Goal: Task Accomplishment & Management: Manage account settings

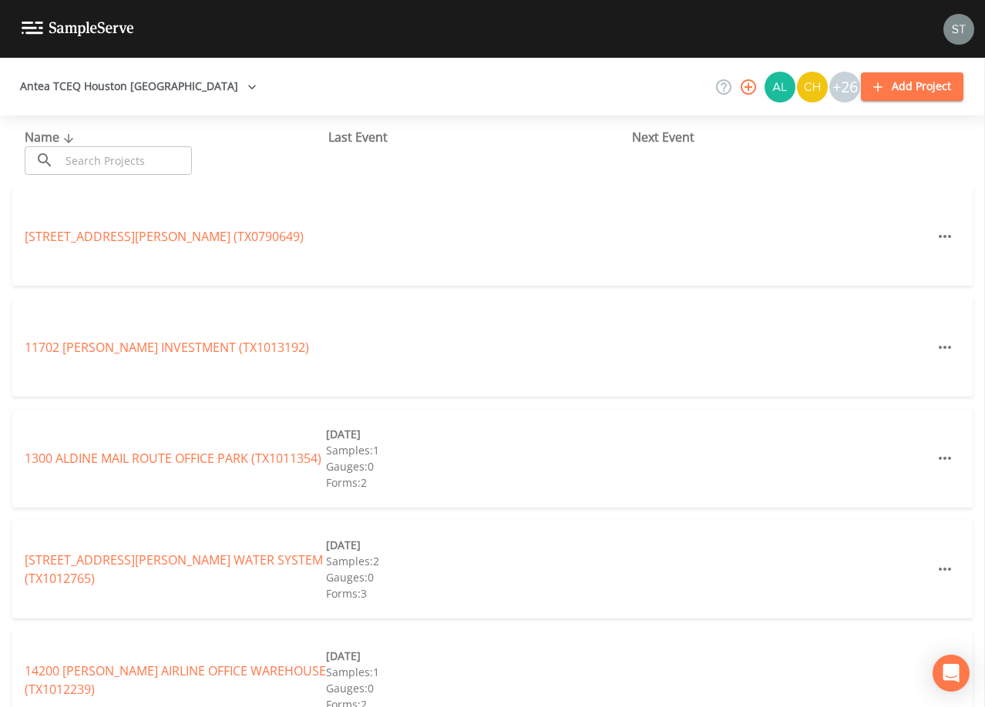
click at [156, 155] on input "text" at bounding box center [126, 160] width 132 height 29
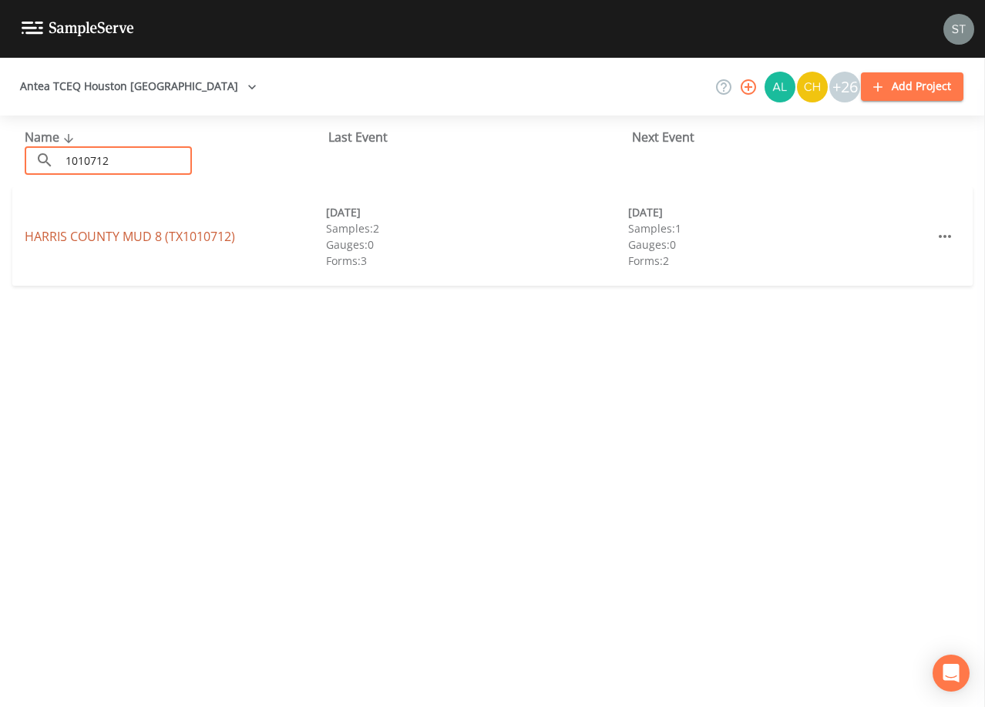
type input "1010712"
click at [179, 237] on link "[GEOGRAPHIC_DATA] 8 (TX1010712)" at bounding box center [130, 236] width 210 height 17
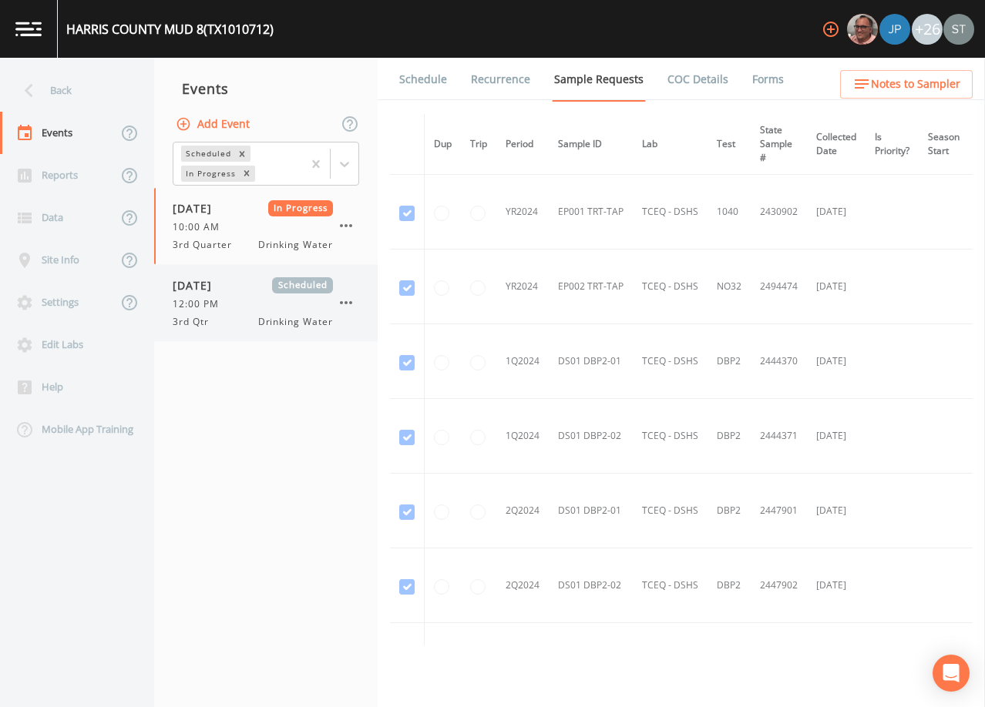
click at [240, 307] on div "12:00 PM" at bounding box center [253, 304] width 160 height 14
click at [415, 90] on link "Schedule" at bounding box center [423, 79] width 52 height 43
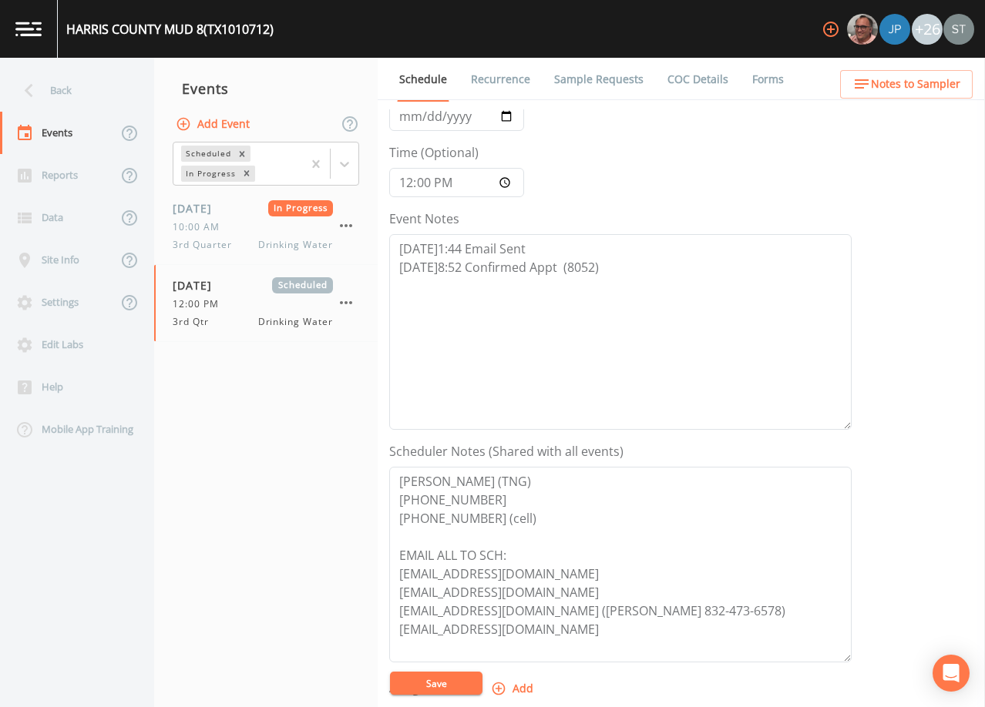
scroll to position [72, 0]
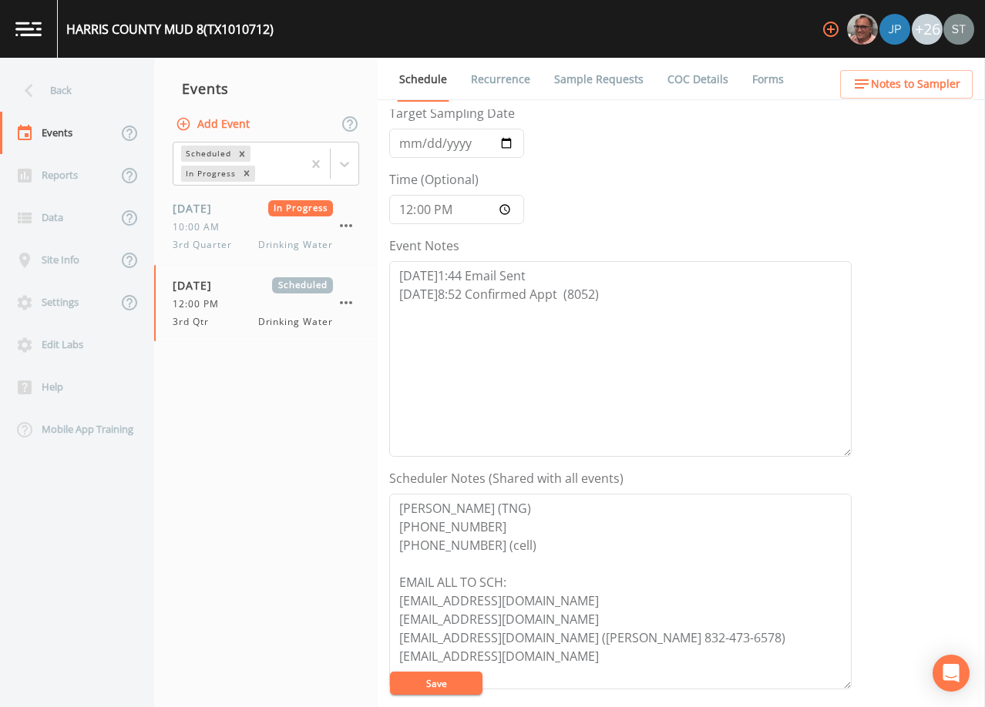
click at [944, 84] on span "Notes to Sampler" at bounding box center [915, 84] width 89 height 19
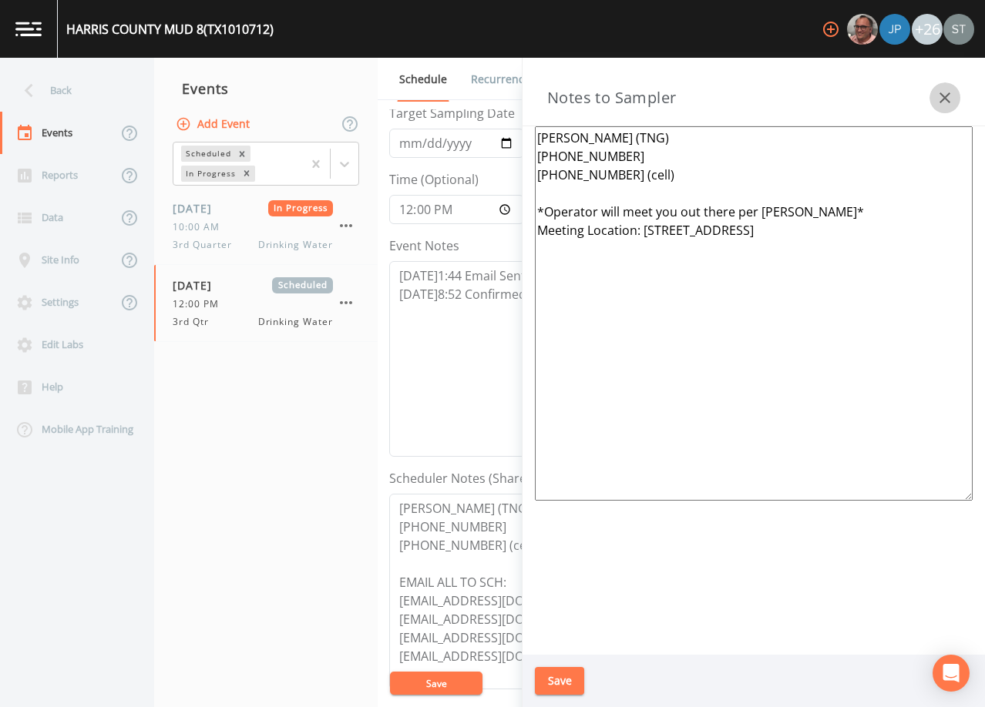
click at [936, 102] on icon "button" at bounding box center [944, 98] width 18 height 18
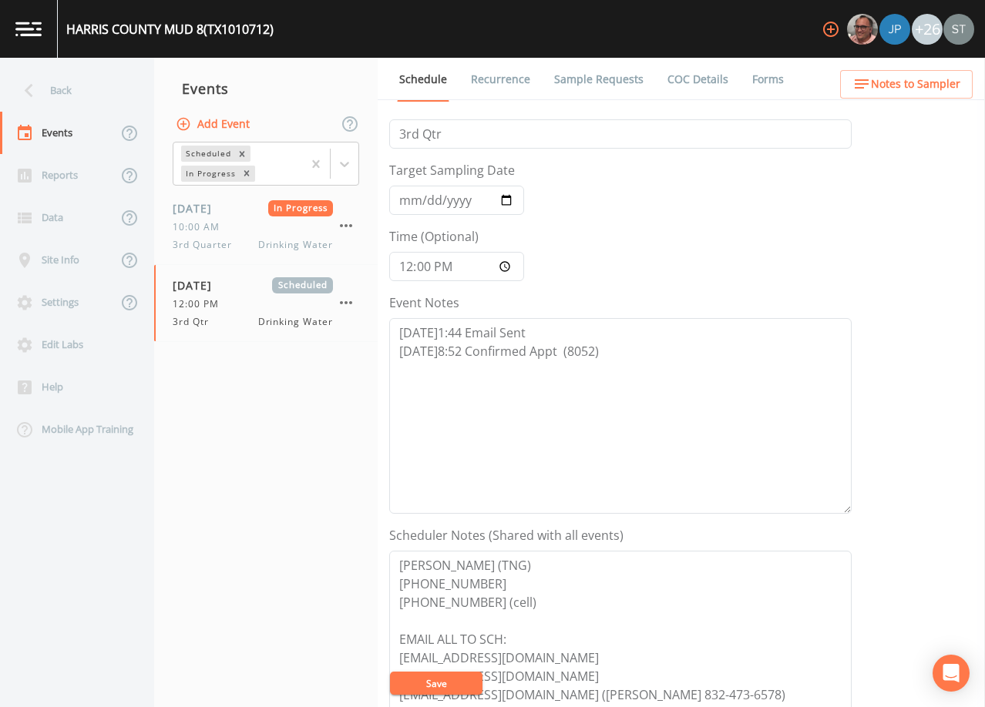
scroll to position [0, 0]
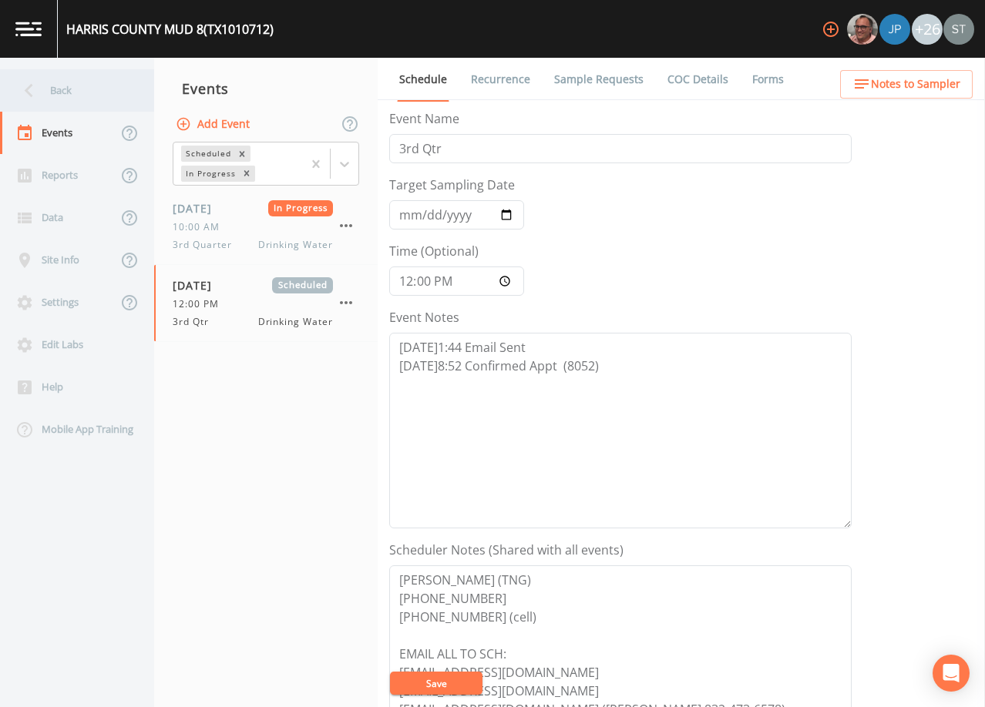
click at [48, 83] on div "Back" at bounding box center [69, 90] width 139 height 42
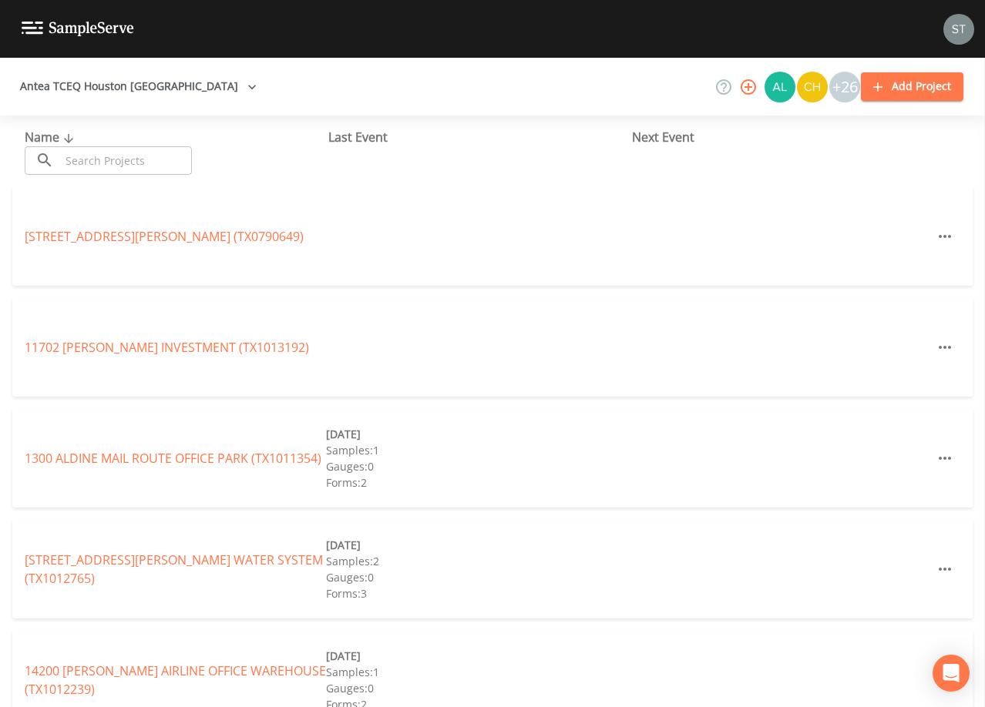
click at [162, 162] on input "text" at bounding box center [126, 160] width 132 height 29
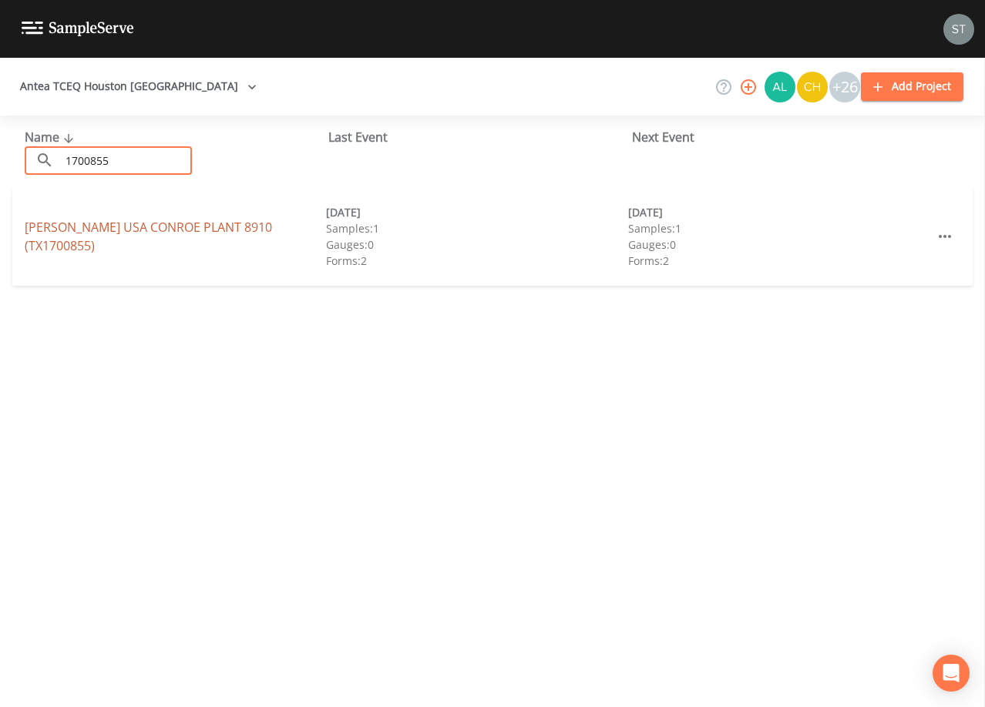
type input "1700855"
click at [210, 236] on link "[PERSON_NAME] USA CONROE PLANT 8910 (TX1700855)" at bounding box center [148, 236] width 247 height 35
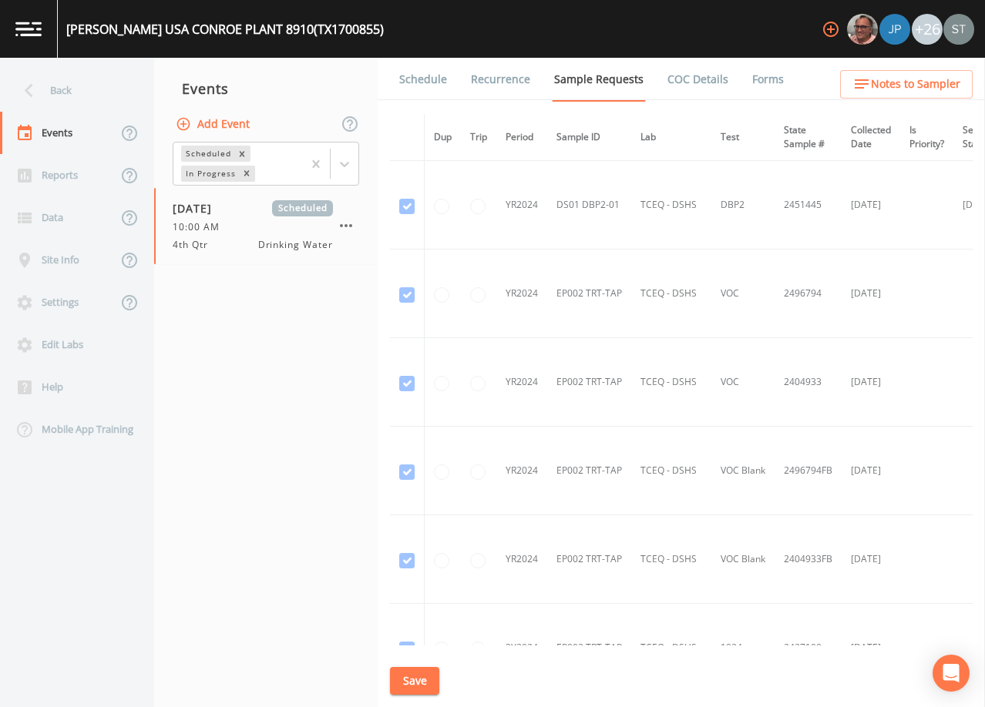
click at [451, 72] on li "Recurrence" at bounding box center [490, 79] width 83 height 43
click at [426, 82] on link "Schedule" at bounding box center [423, 79] width 52 height 43
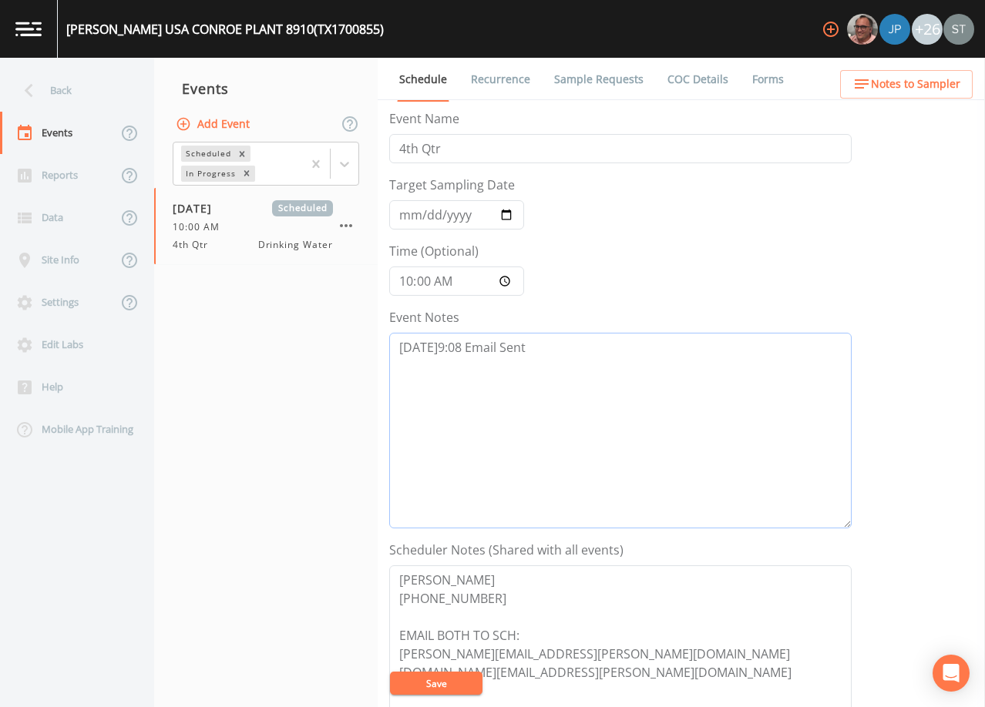
click at [563, 363] on textarea "[DATE]9:08 Email Sent" at bounding box center [620, 431] width 462 height 196
click at [563, 363] on textarea "[DATE]9:08 Email Sent [DATE]12:38" at bounding box center [620, 431] width 462 height 196
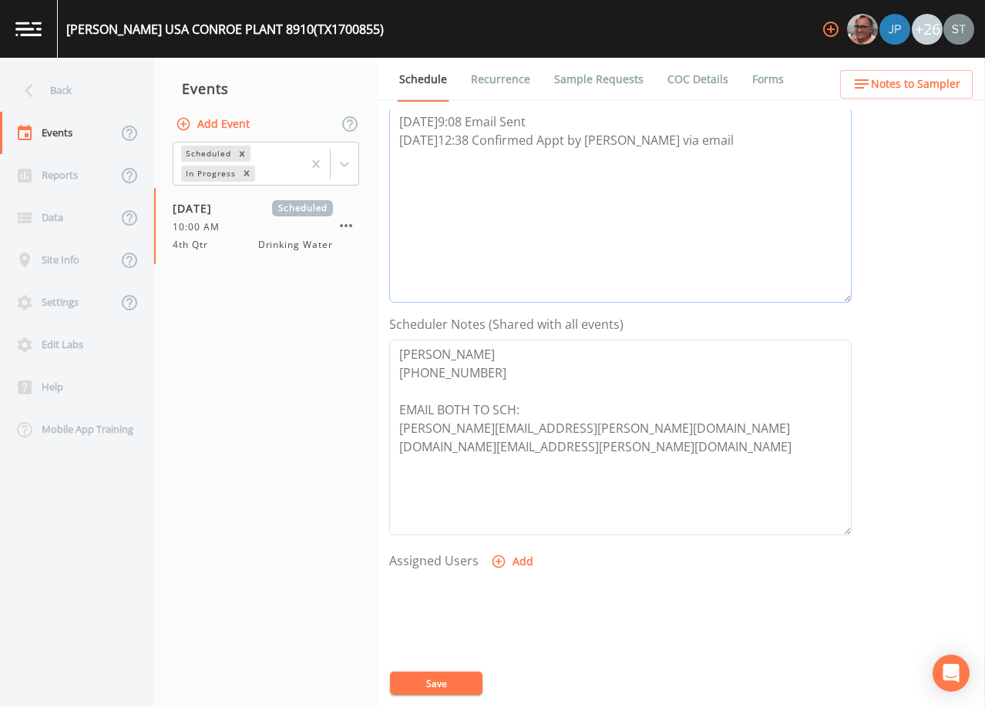
scroll to position [231, 0]
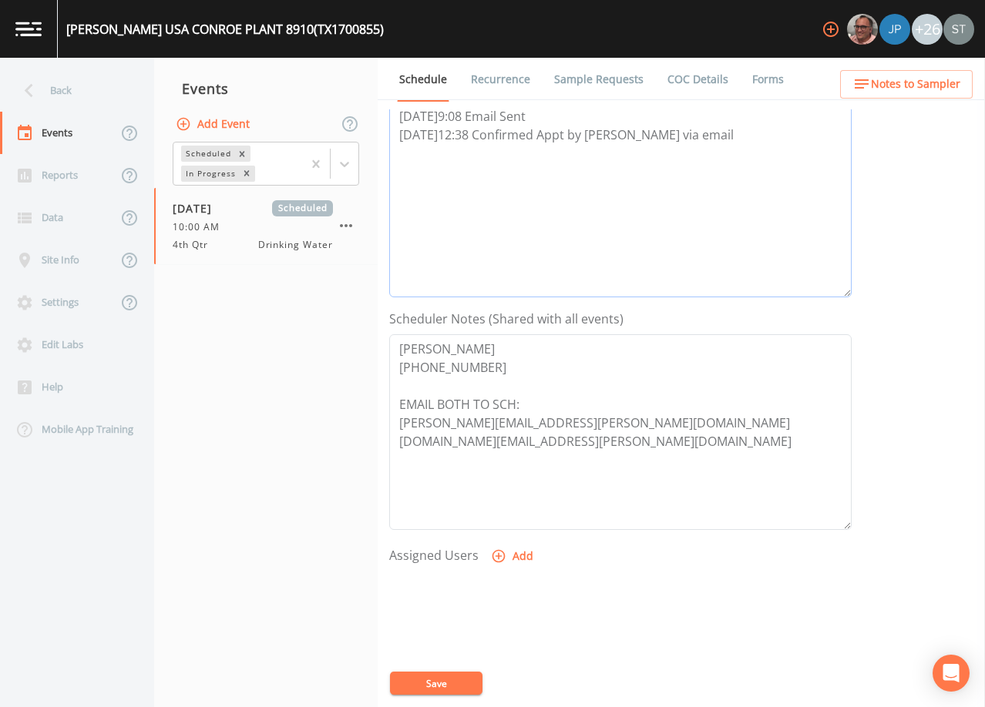
type textarea "[DATE]9:08 Email Sent [DATE]12:38 Confirmed Appt by [PERSON_NAME] via email"
click at [515, 554] on button "Add" at bounding box center [514, 556] width 52 height 29
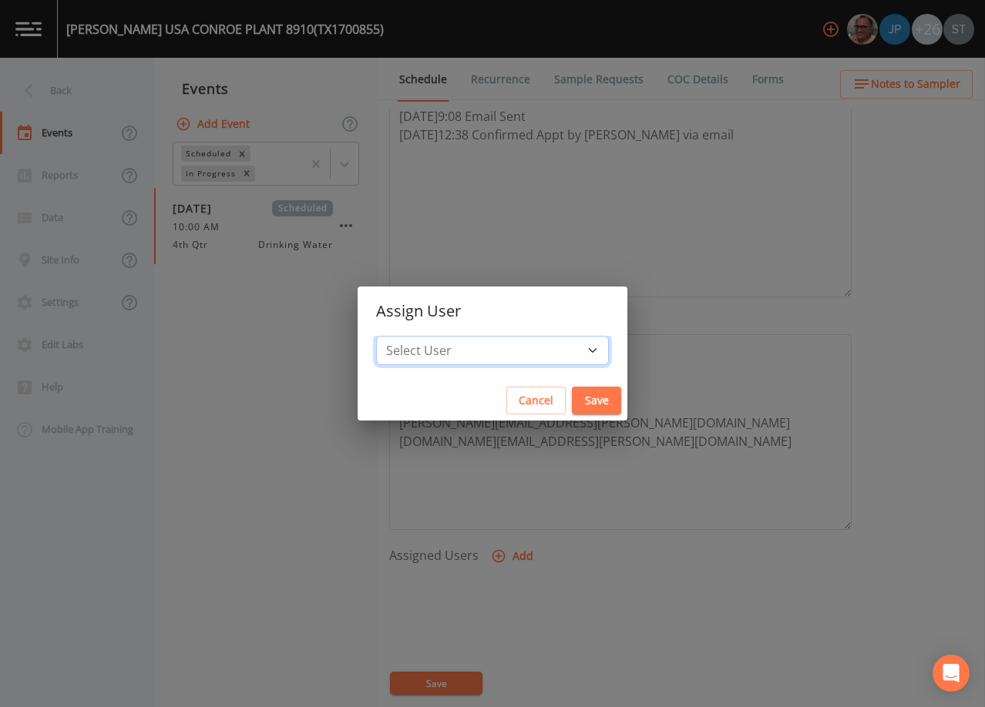
click at [520, 346] on select "Select User [PERSON_NAME] [PERSON_NAME] [PERSON_NAME] [PERSON_NAME] [PERSON_NAM…" at bounding box center [492, 350] width 233 height 29
select select "9949071a-8de3-4d5f-82d7-f9272ed5f8d7"
click at [411, 336] on select "Select User [PERSON_NAME] [PERSON_NAME] [PERSON_NAME] [PERSON_NAME] [PERSON_NAM…" at bounding box center [492, 350] width 233 height 29
click at [572, 401] on button "Save" at bounding box center [596, 401] width 49 height 29
select select
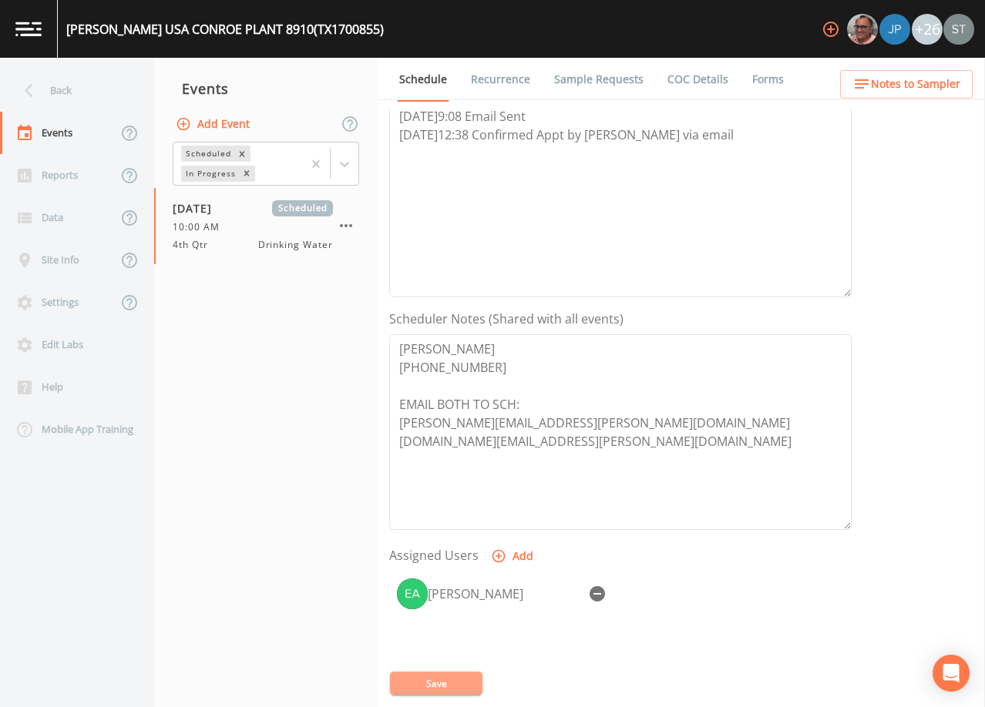
click at [458, 681] on button "Save" at bounding box center [436, 683] width 92 height 23
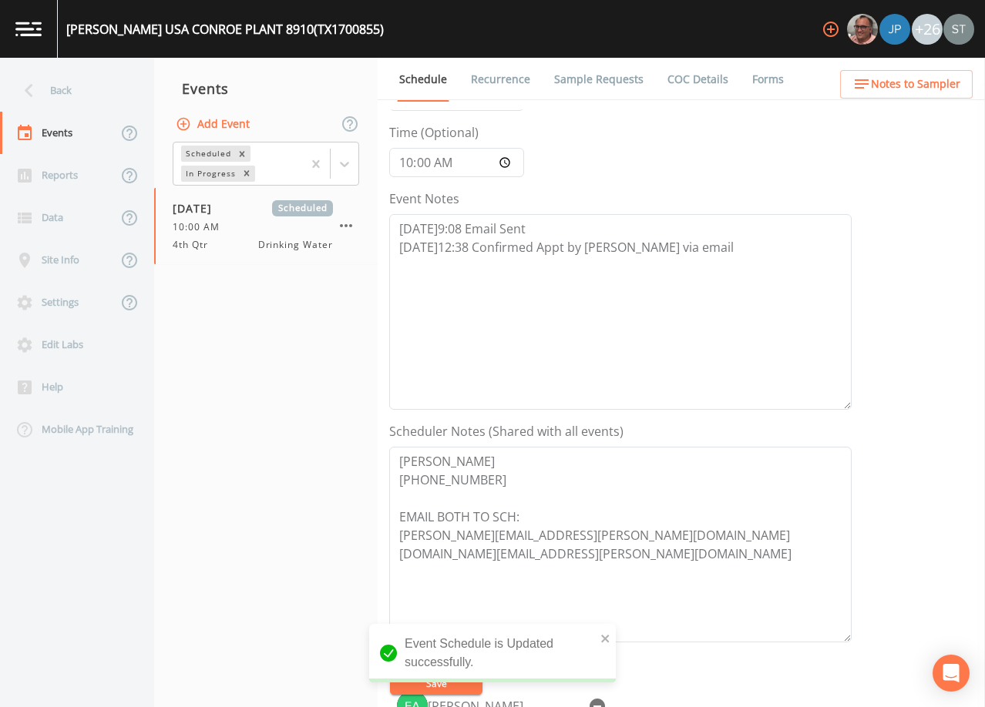
scroll to position [0, 0]
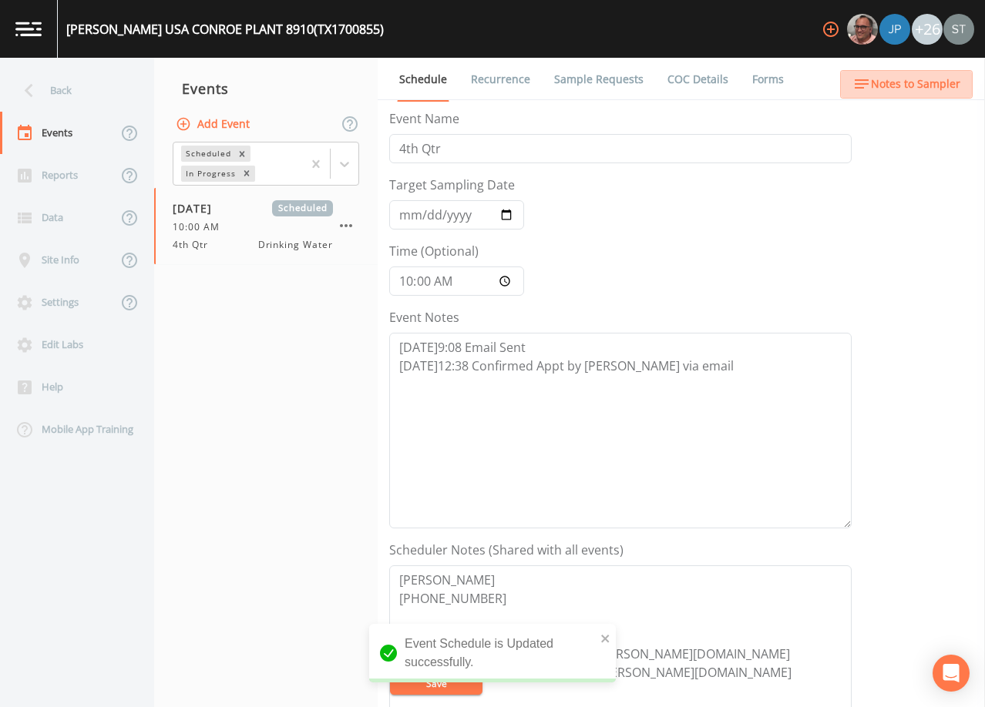
click at [933, 88] on span "Notes to Sampler" at bounding box center [915, 84] width 89 height 19
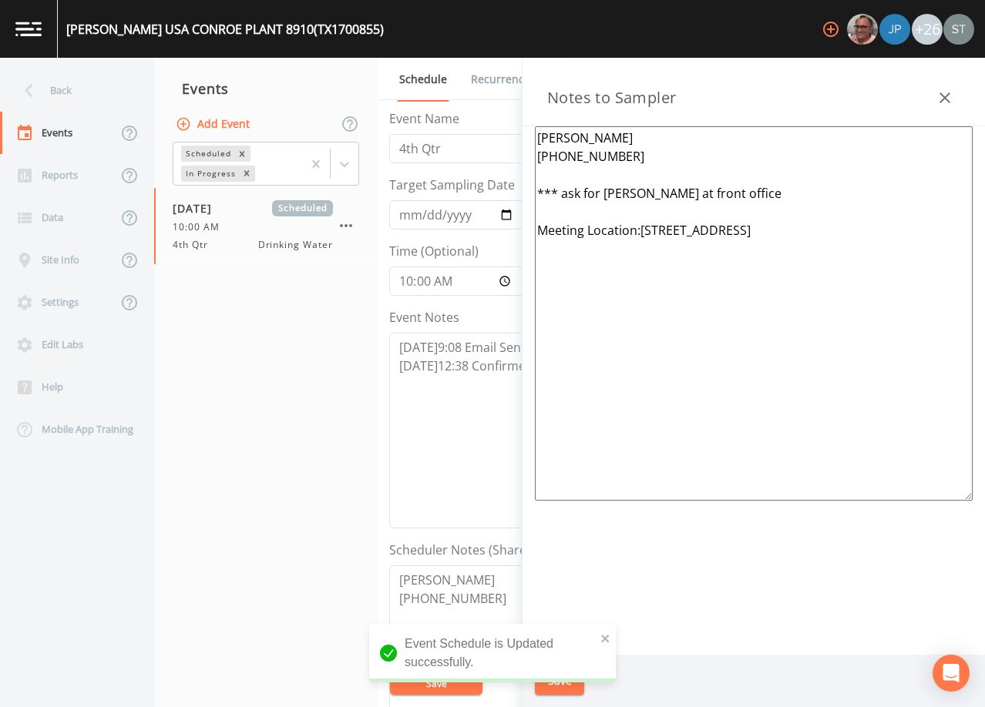
drag, startPoint x: 568, startPoint y: 193, endPoint x: 538, endPoint y: 193, distance: 30.1
click at [538, 193] on textarea "[PERSON_NAME] [PHONE_NUMBER] *** ask for [PERSON_NAME] at front office Meeting …" at bounding box center [754, 313] width 438 height 374
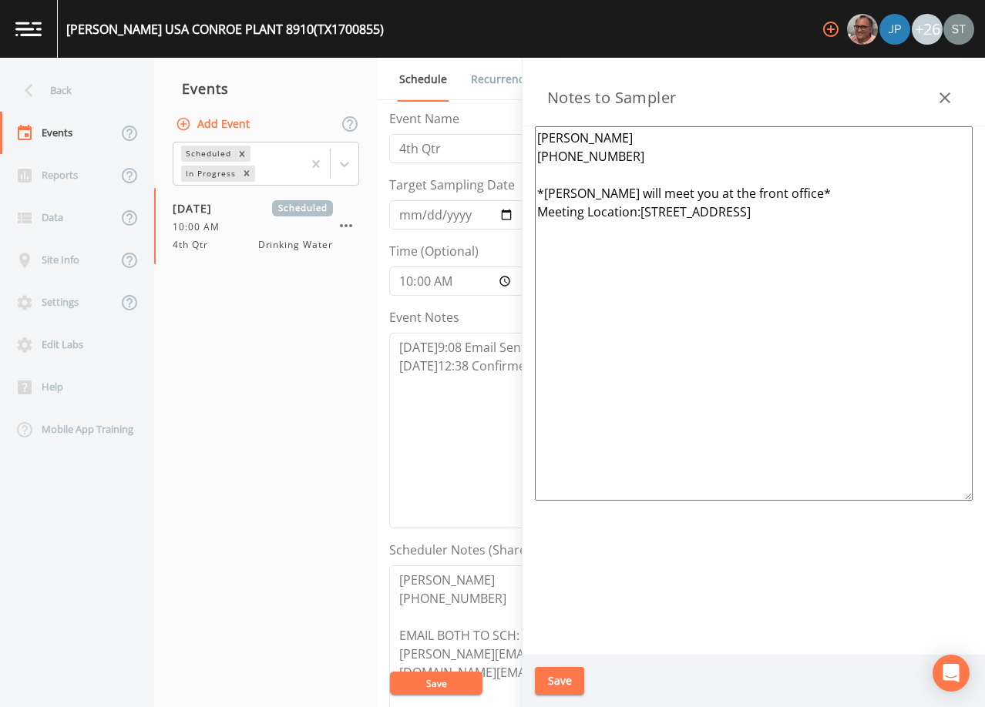
type textarea "[PERSON_NAME] [PHONE_NUMBER] *[PERSON_NAME] will meet you at the front office* …"
click at [566, 678] on button "Save" at bounding box center [559, 681] width 49 height 29
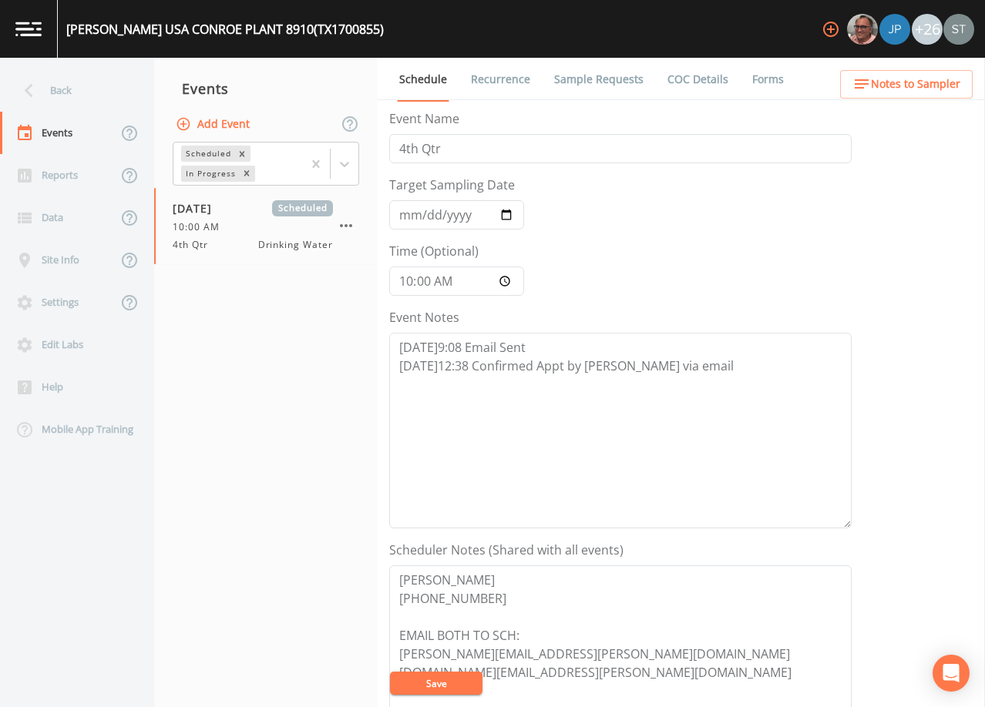
click at [586, 83] on link "Sample Requests" at bounding box center [599, 79] width 94 height 43
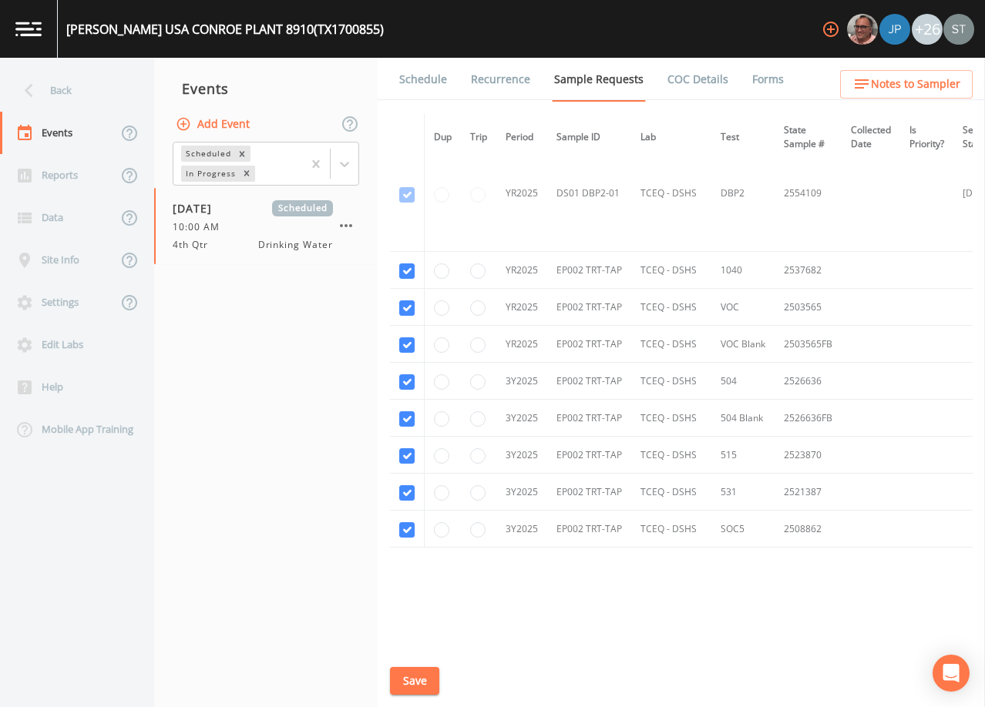
scroll to position [1118, 0]
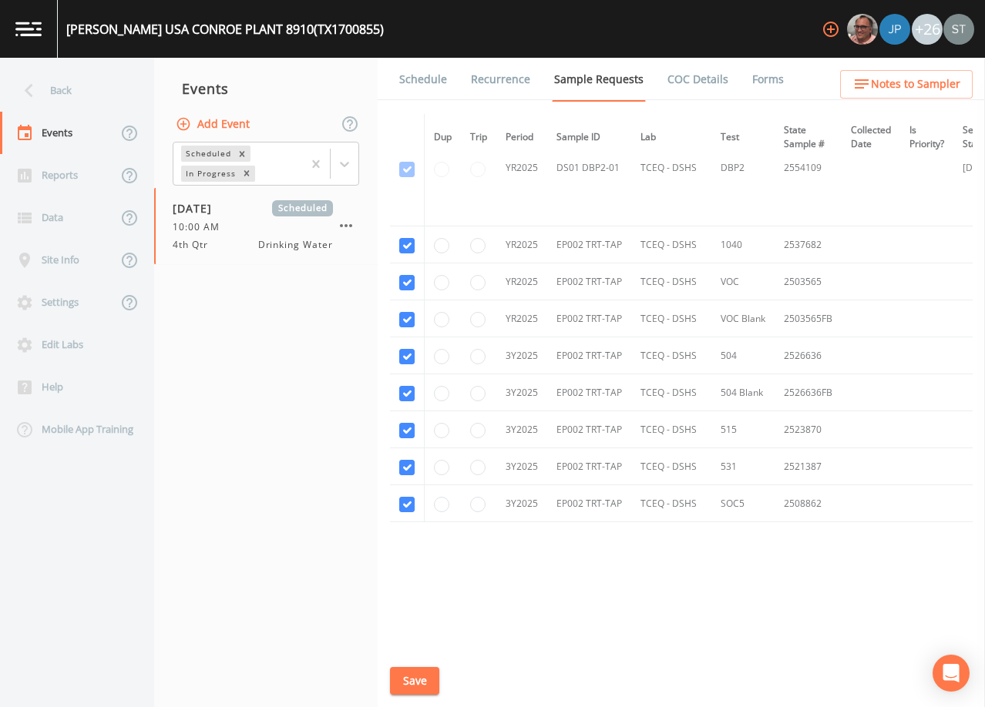
click at [419, 79] on link "Schedule" at bounding box center [423, 79] width 52 height 43
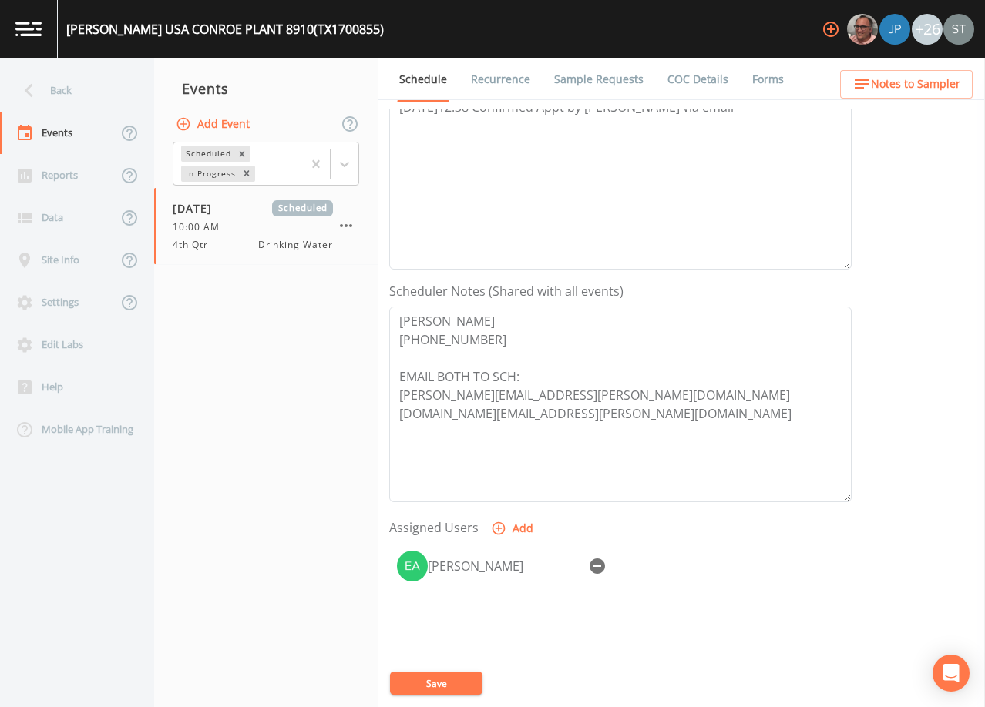
scroll to position [308, 0]
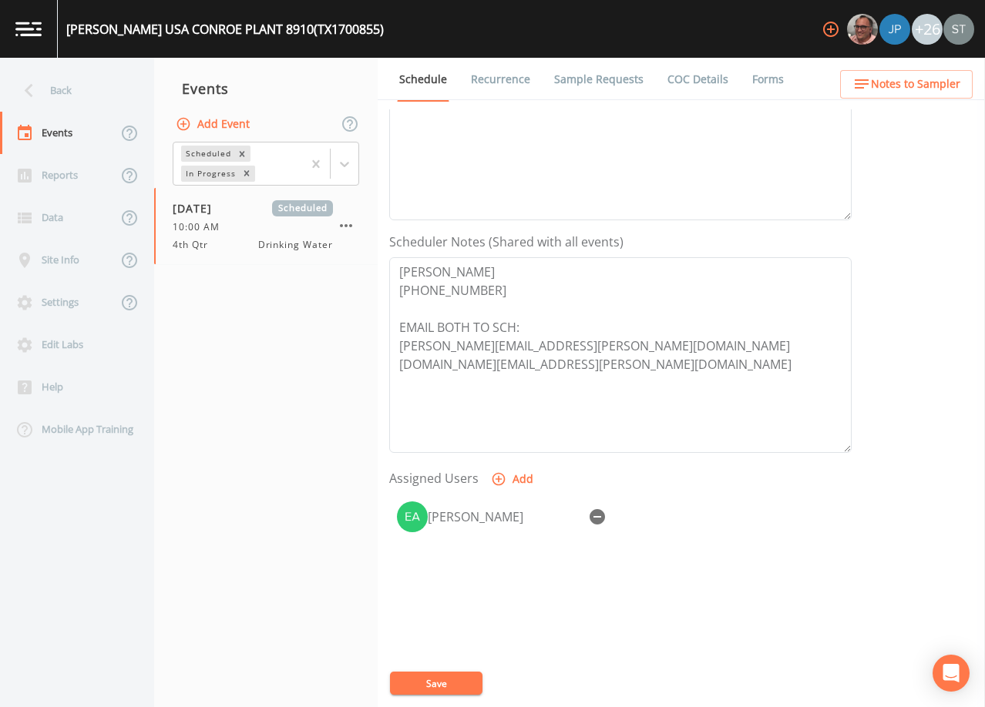
click at [949, 91] on span "Notes to Sampler" at bounding box center [915, 84] width 89 height 19
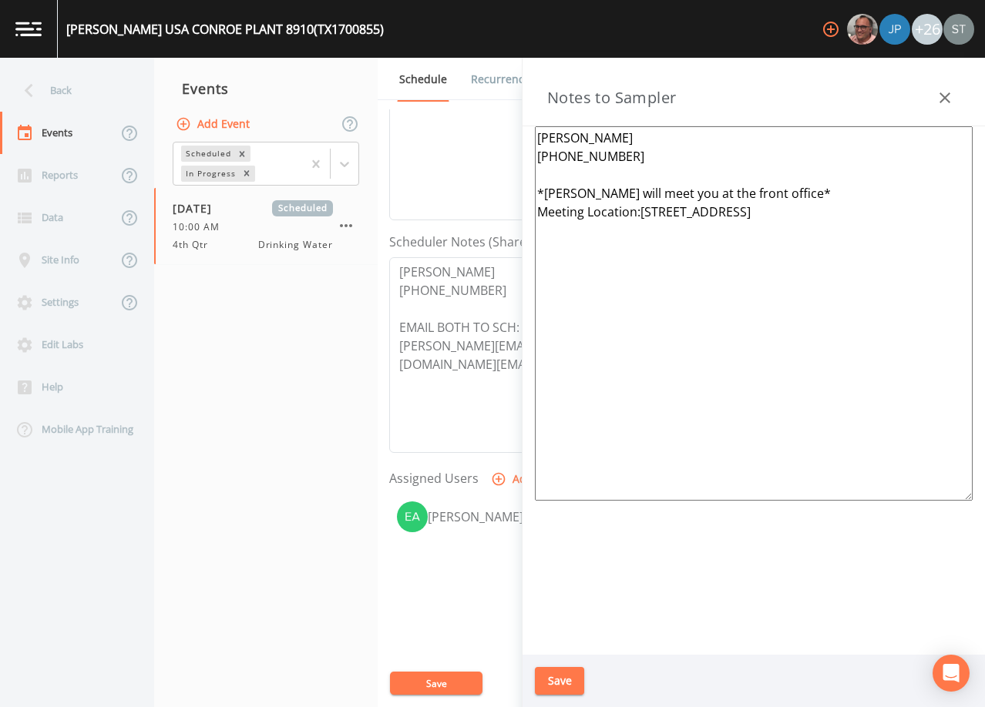
click at [941, 99] on icon "button" at bounding box center [944, 98] width 18 height 18
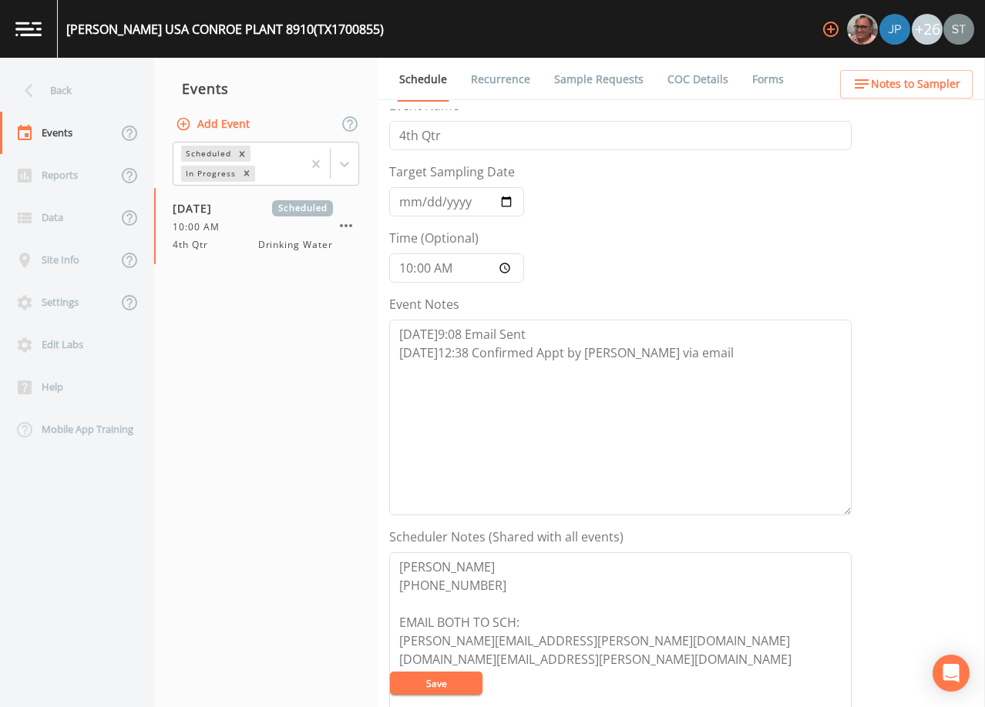
scroll to position [0, 0]
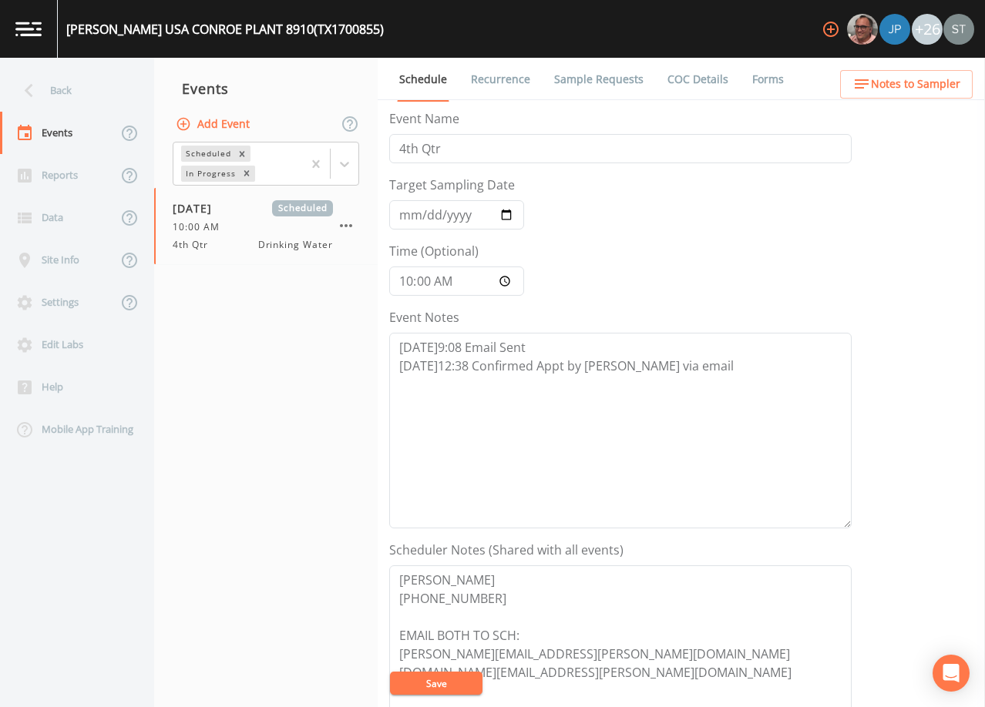
click at [80, 88] on div "Back" at bounding box center [69, 90] width 139 height 42
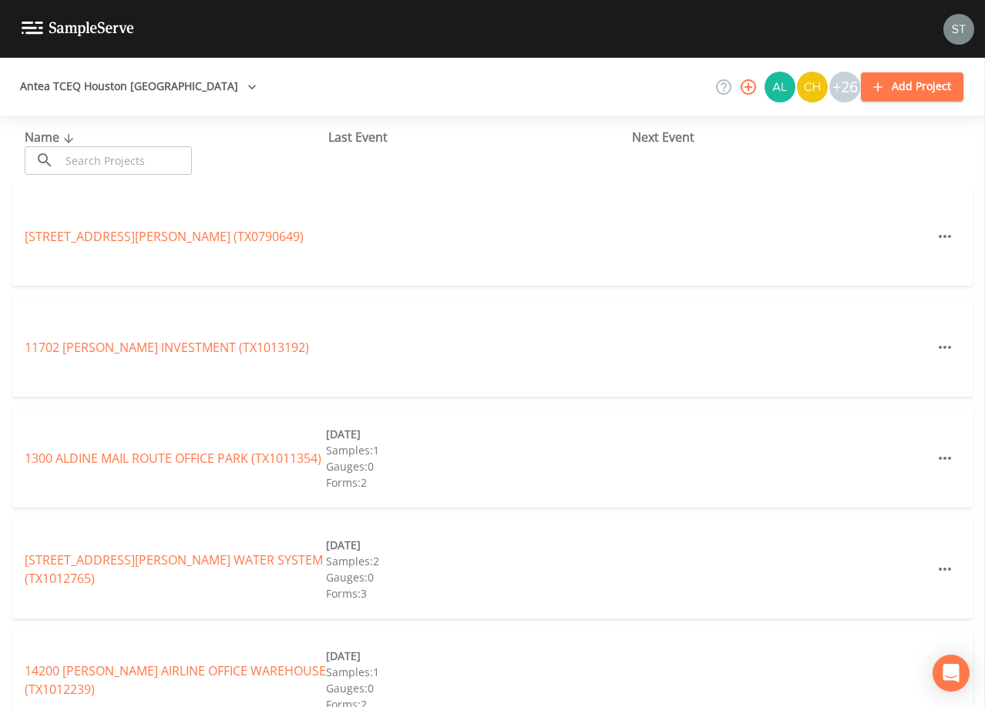
click at [171, 159] on input "text" at bounding box center [126, 160] width 132 height 29
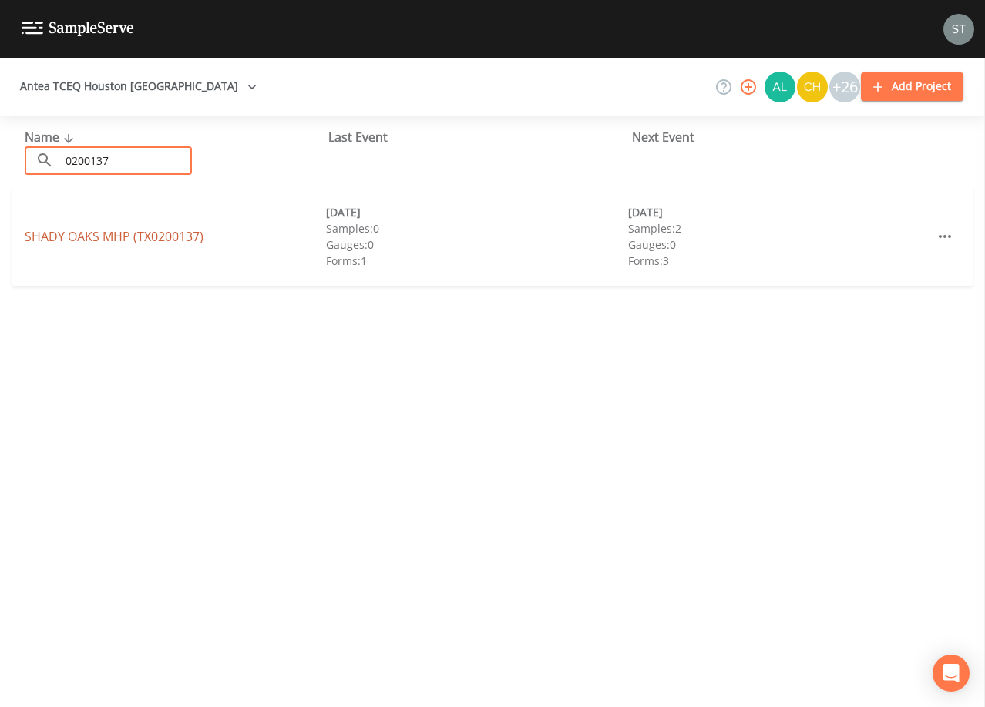
type input "0200137"
click at [177, 242] on link "[GEOGRAPHIC_DATA] (TX0200137)" at bounding box center [114, 236] width 179 height 17
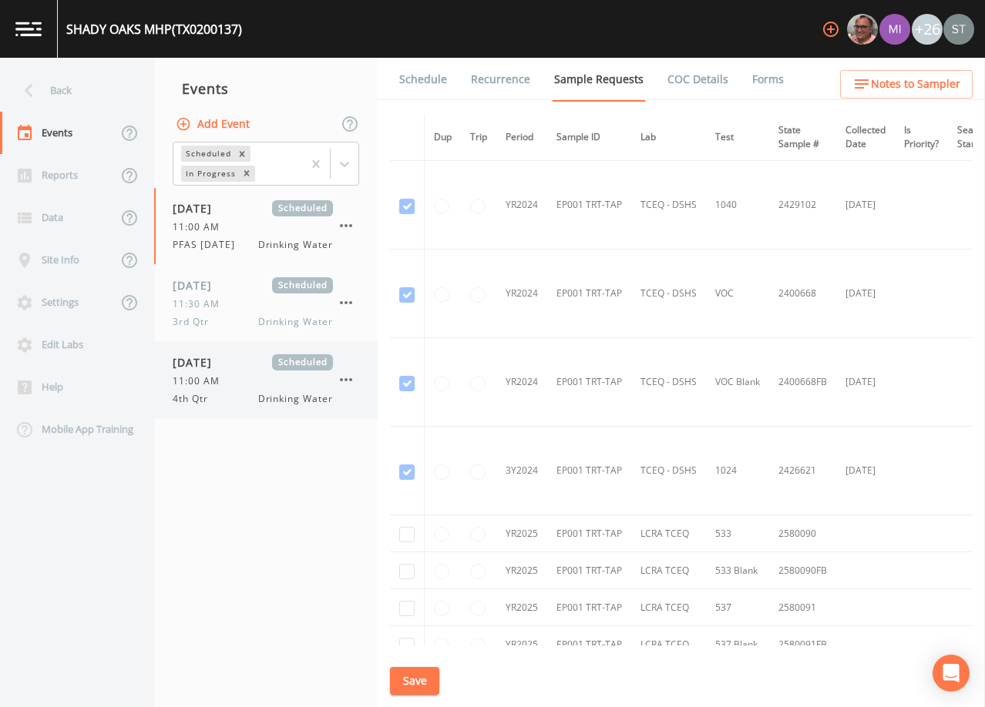
click at [280, 364] on span "Scheduled" at bounding box center [302, 362] width 61 height 16
click at [431, 89] on link "Schedule" at bounding box center [423, 79] width 52 height 43
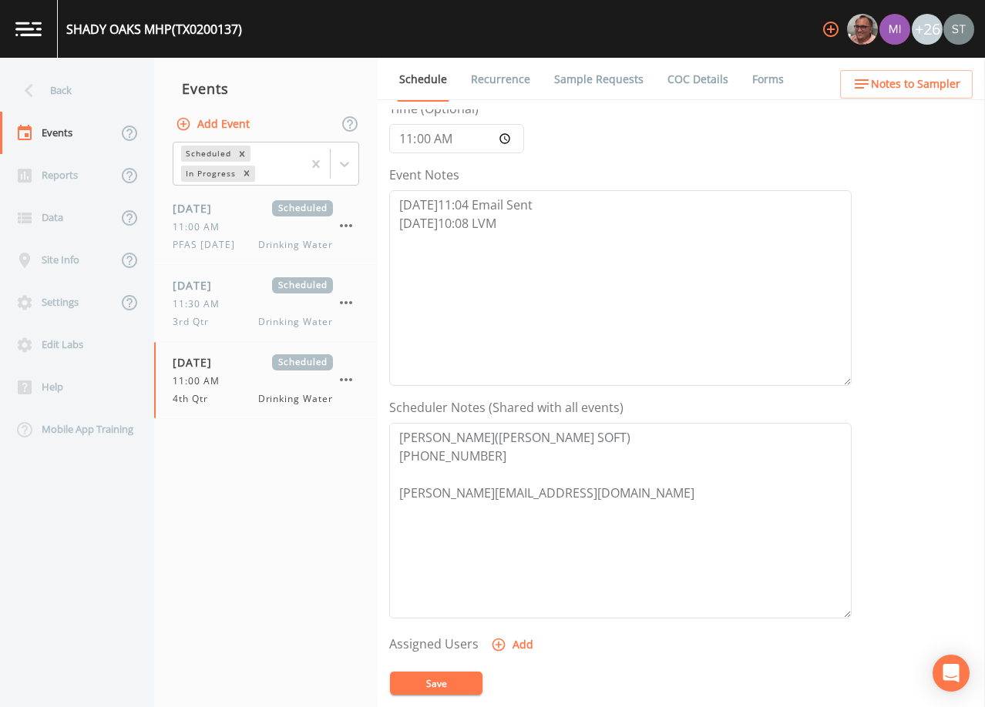
scroll to position [154, 0]
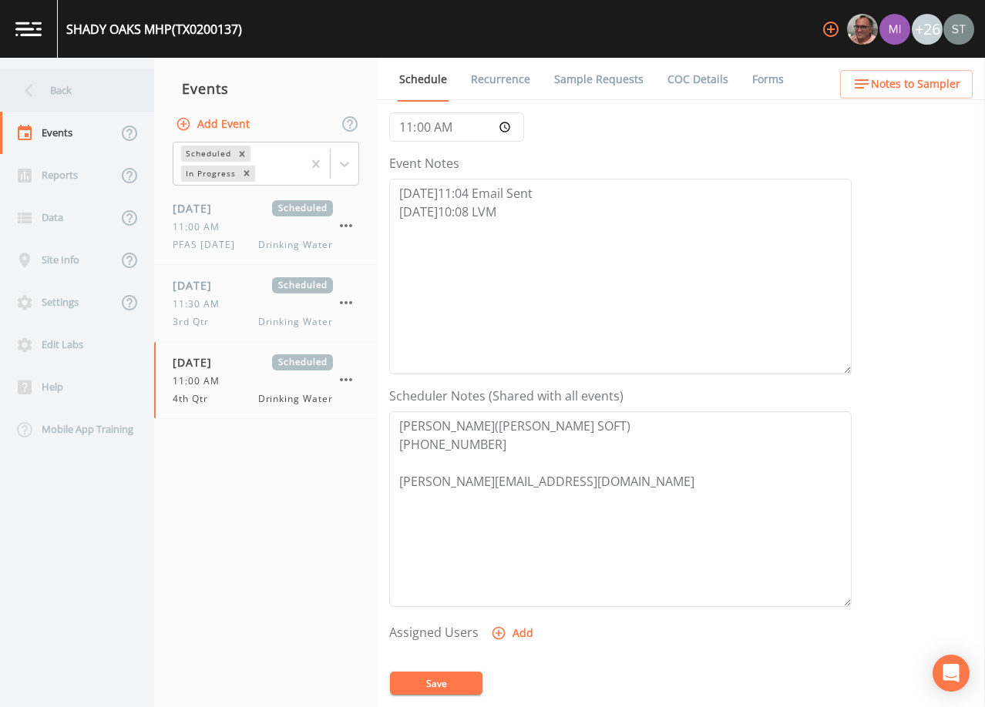
click at [75, 85] on div "Back" at bounding box center [69, 90] width 139 height 42
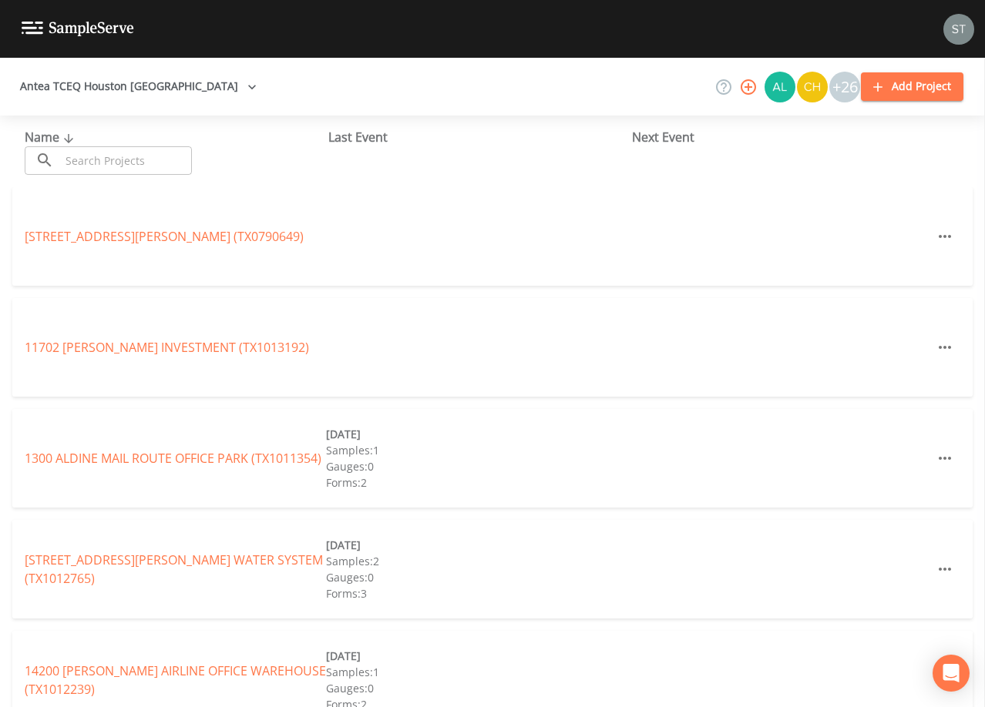
click at [165, 161] on input "text" at bounding box center [126, 160] width 132 height 29
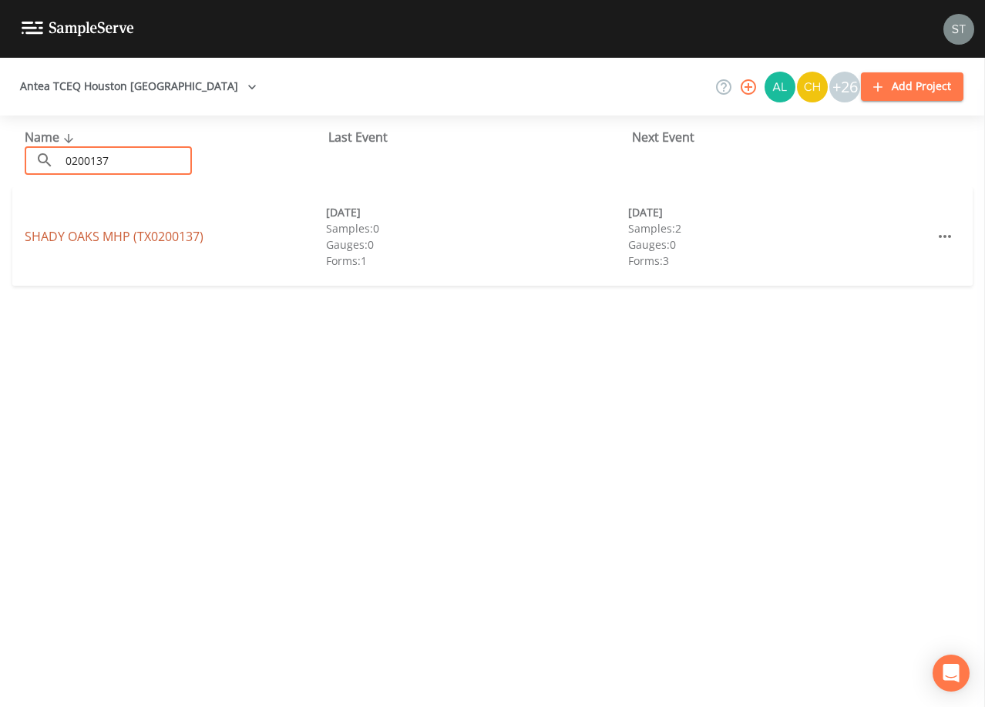
type input "0200137"
click at [186, 243] on link "[GEOGRAPHIC_DATA] (TX0200137)" at bounding box center [114, 236] width 179 height 17
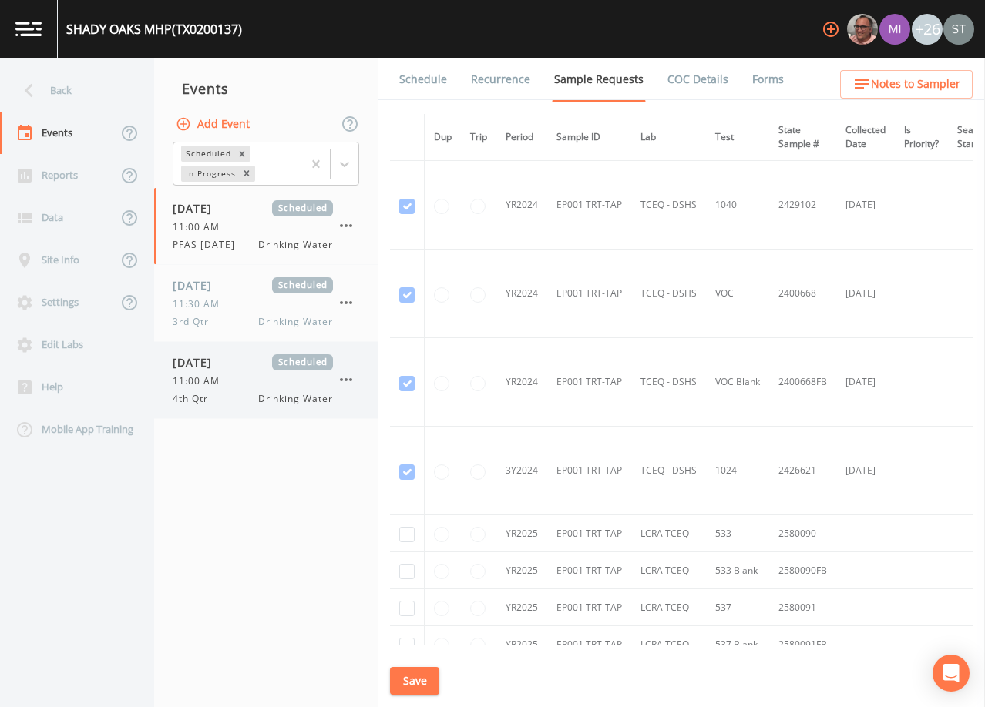
click at [246, 381] on div "11:00 AM" at bounding box center [253, 381] width 160 height 14
click at [414, 79] on link "Schedule" at bounding box center [423, 79] width 52 height 43
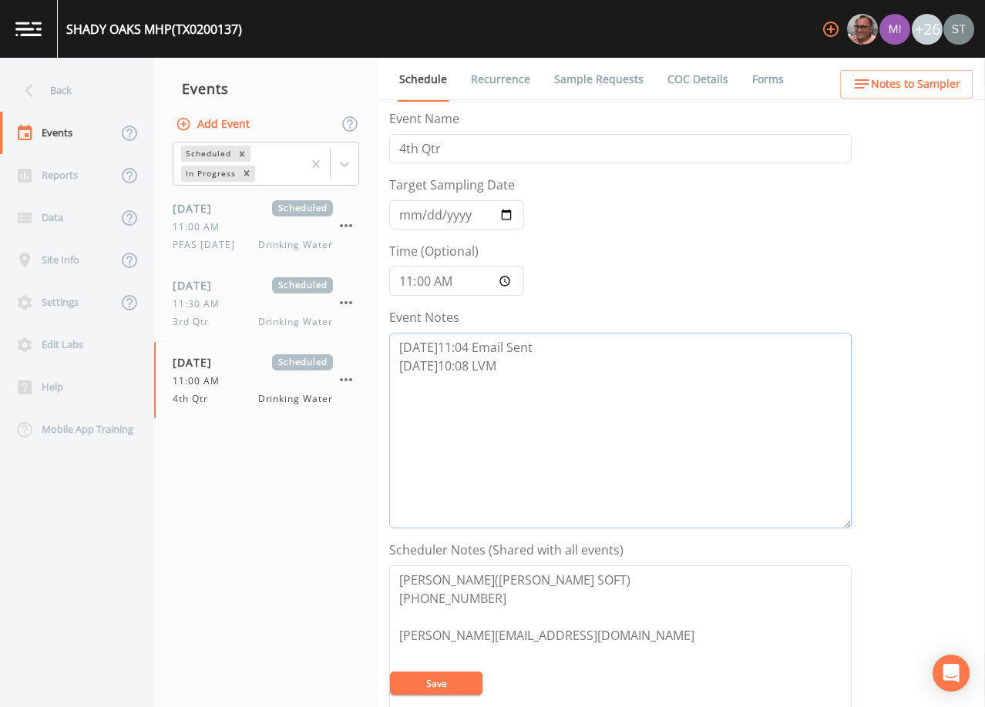
click at [547, 366] on textarea "[DATE]11:04 Email Sent [DATE]10:08 LVM" at bounding box center [620, 431] width 462 height 196
type textarea "[DATE]11:04 Email Sent [DATE]10:08 LVM [DATE]2:10 Re-Sent email asking for upda…"
click at [449, 686] on button "Save" at bounding box center [436, 683] width 92 height 23
click at [467, 690] on button "Save" at bounding box center [436, 683] width 92 height 23
click at [59, 94] on div "Back" at bounding box center [69, 90] width 139 height 42
